Goal: Task Accomplishment & Management: Use online tool/utility

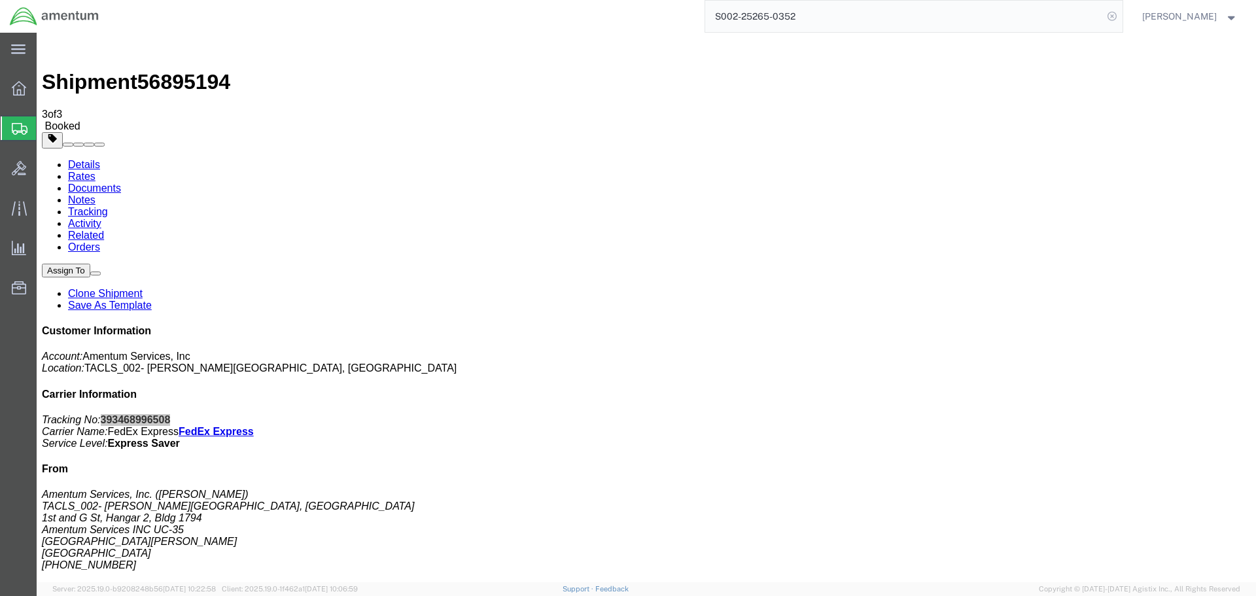
click at [1121, 16] on icon at bounding box center [1112, 16] width 18 height 18
click at [1121, 13] on icon at bounding box center [1112, 16] width 18 height 18
paste input "S002-25265-0354"
type input "S002-25265-0354"
click at [1121, 13] on icon at bounding box center [1112, 16] width 18 height 18
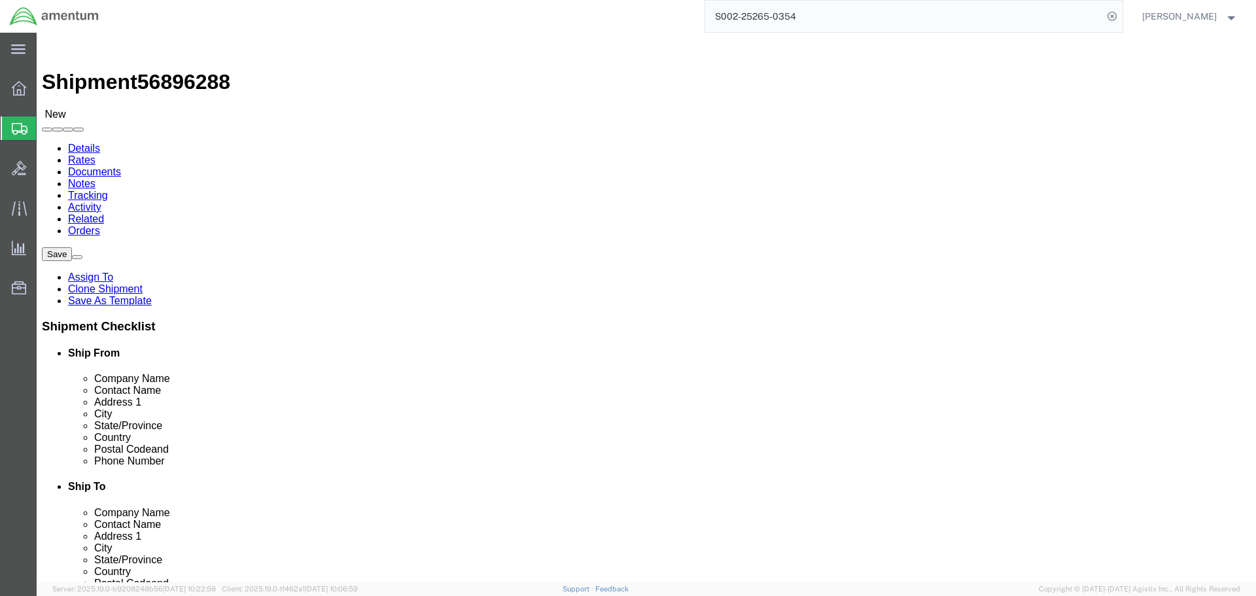
select select "42675"
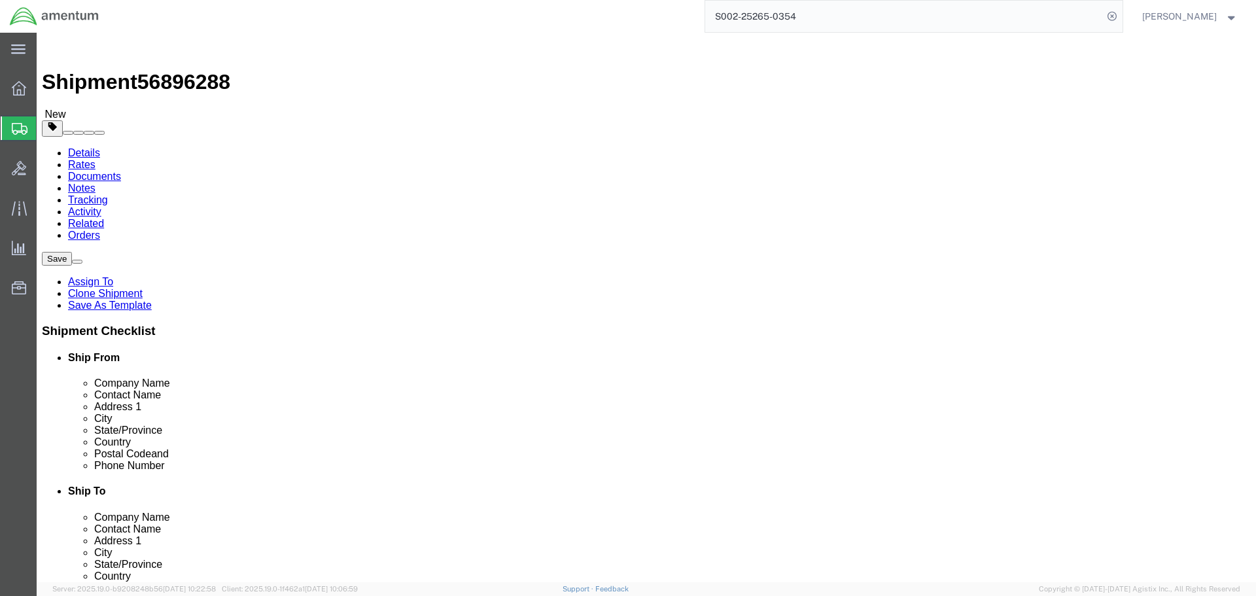
click button "Rate Shipment"
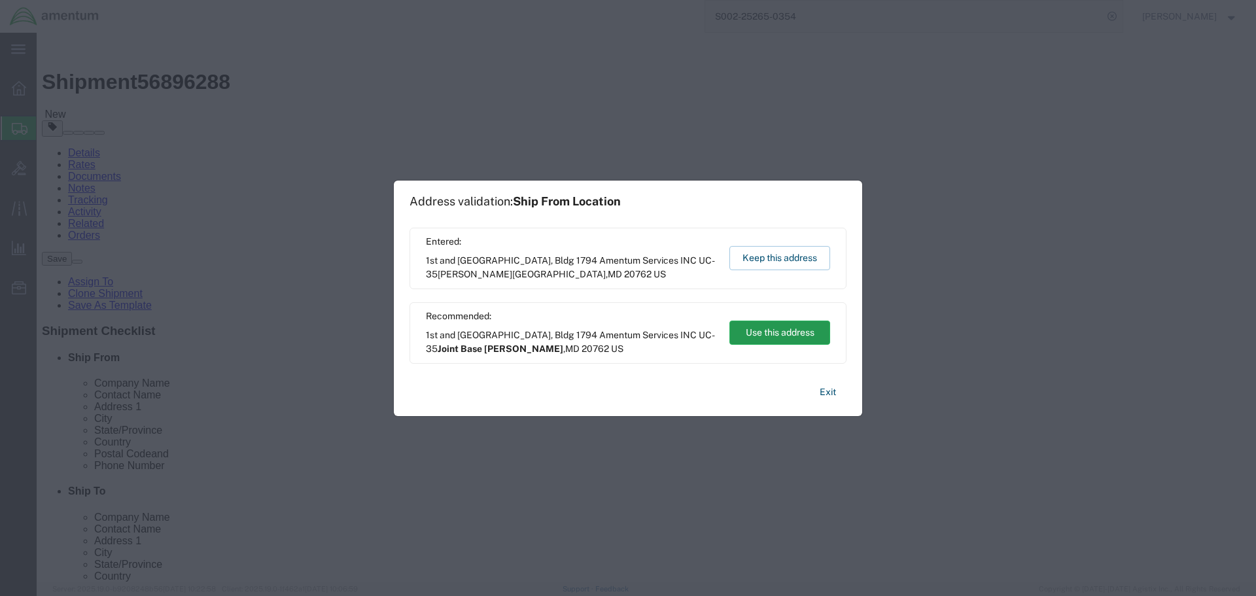
drag, startPoint x: 776, startPoint y: 332, endPoint x: 740, endPoint y: 299, distance: 48.6
click at [777, 332] on button "Use this address" at bounding box center [779, 333] width 101 height 24
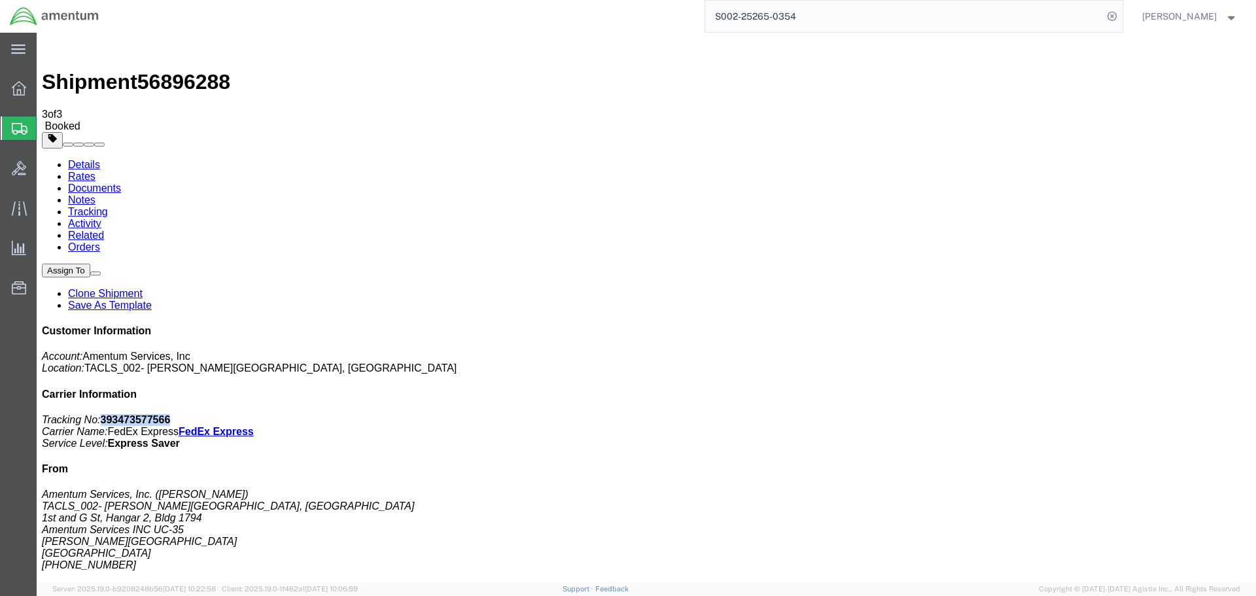
drag, startPoint x: 1072, startPoint y: 201, endPoint x: 1135, endPoint y: 199, distance: 62.9
click at [1135, 414] on p "Tracking No: 393473577566 Carrier Name: FedEx Express FedEx Express Service Lev…" at bounding box center [646, 431] width 1209 height 35
copy b "393473577566"
